Goal: Communication & Community: Answer question/provide support

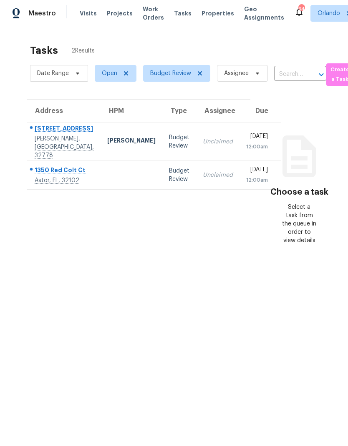
click at [169, 176] on div "Budget Review" at bounding box center [179, 175] width 20 height 17
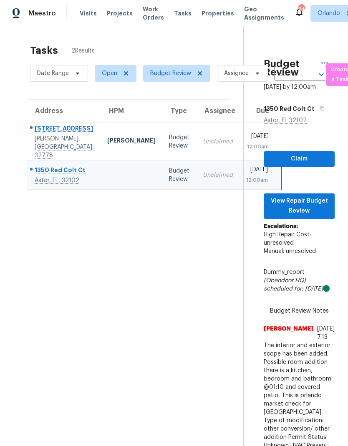
click at [110, 143] on td "[PERSON_NAME]" at bounding box center [132, 142] width 62 height 38
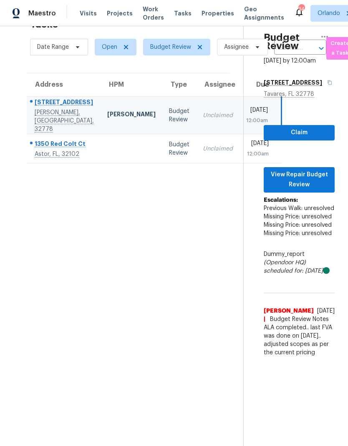
scroll to position [26, 0]
click at [324, 190] on span "View Repair Budget Review" at bounding box center [299, 180] width 58 height 20
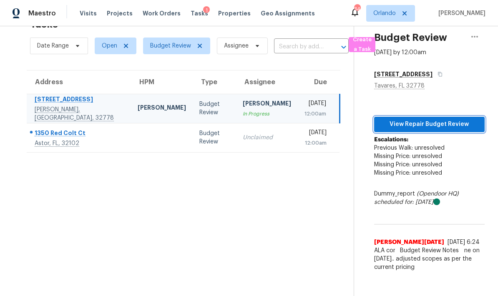
click at [348, 125] on span "View Repair Budget Review" at bounding box center [429, 124] width 97 height 10
click at [236, 141] on td "Unclaimed" at bounding box center [267, 137] width 62 height 29
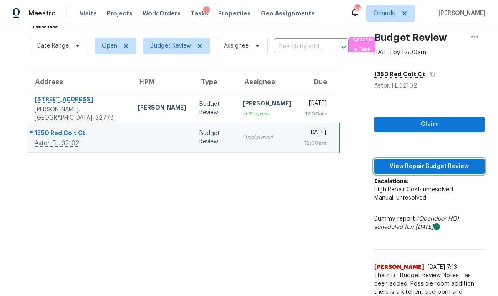
click at [348, 165] on span "View Repair Budget Review" at bounding box center [429, 166] width 97 height 10
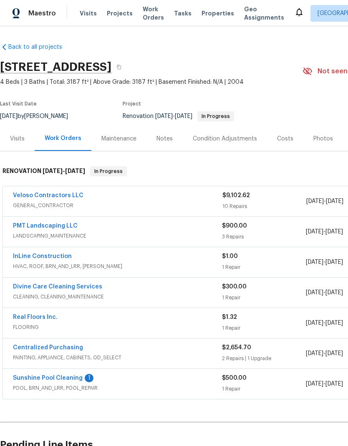
click at [72, 377] on link "Sunshine Pool Cleaning" at bounding box center [48, 379] width 70 height 6
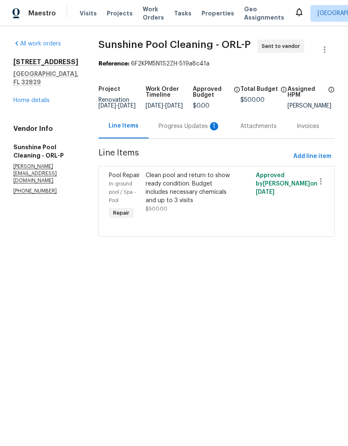
click at [214, 131] on div "Progress Updates 1" at bounding box center [190, 126] width 62 height 8
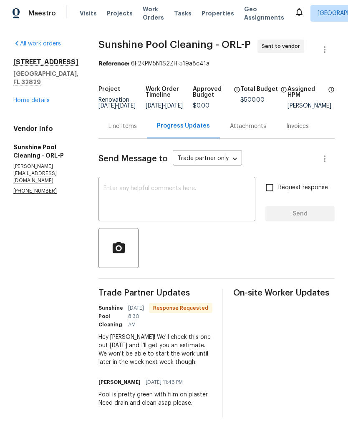
click at [192, 201] on textarea at bounding box center [176, 200] width 147 height 29
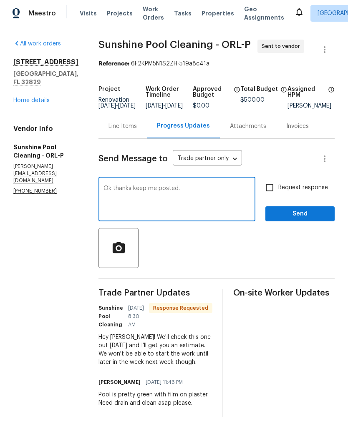
click at [151, 195] on textarea "Ok thanks keep me posted." at bounding box center [176, 200] width 147 height 29
type textarea "Ok thanks, keep me posted."
click at [268, 253] on div at bounding box center [216, 248] width 236 height 40
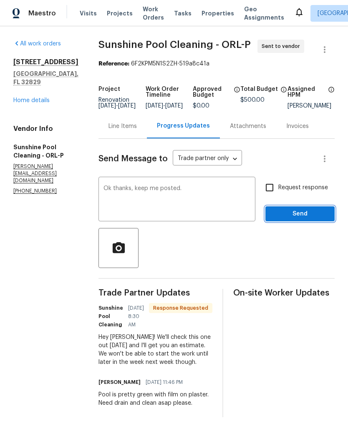
click at [319, 219] on span "Send" at bounding box center [300, 214] width 56 height 10
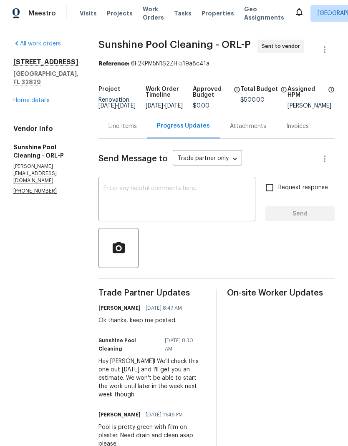
click at [43, 98] on link "Home details" at bounding box center [31, 101] width 36 height 6
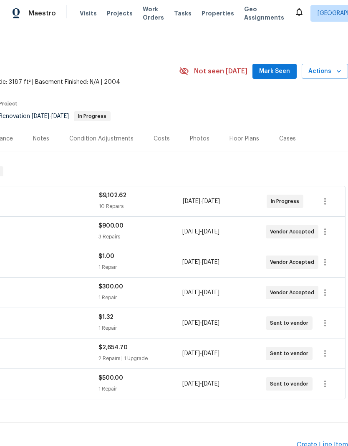
scroll to position [0, 124]
click at [286, 71] on span "Mark Seen" at bounding box center [274, 71] width 31 height 10
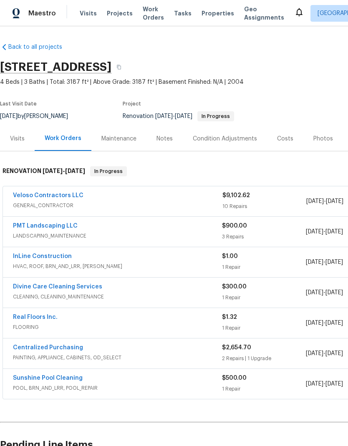
scroll to position [0, 0]
